Goal: Find specific page/section: Find specific page/section

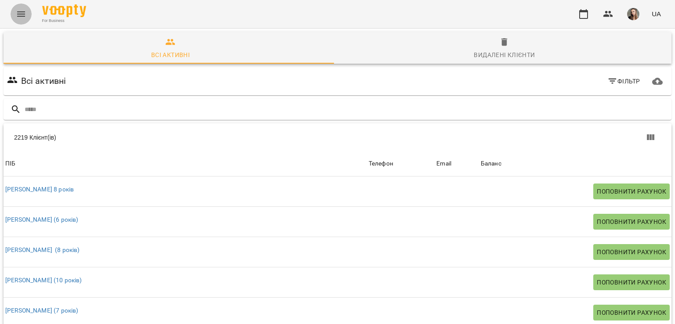
click at [15, 16] on button "Menu" at bounding box center [21, 14] width 21 height 21
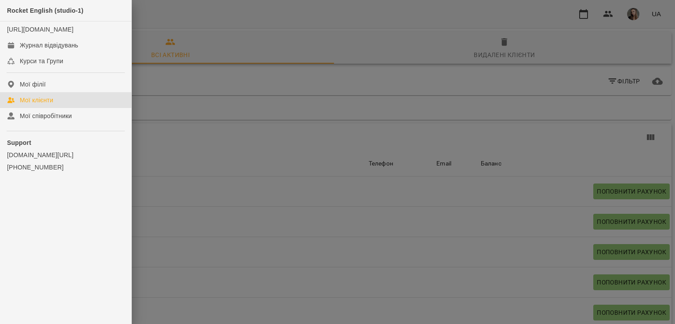
click at [230, 56] on div at bounding box center [337, 162] width 675 height 324
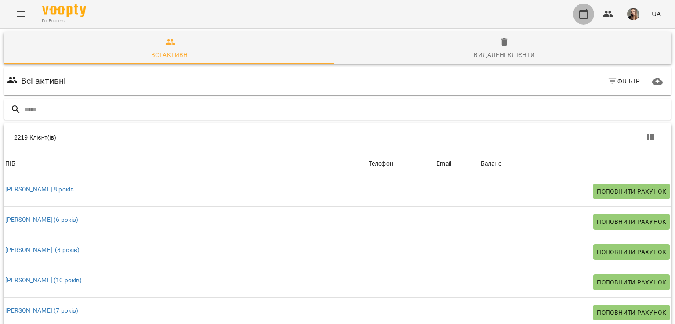
click at [576, 11] on button "button" at bounding box center [583, 14] width 21 height 21
